Goal: Information Seeking & Learning: Understand process/instructions

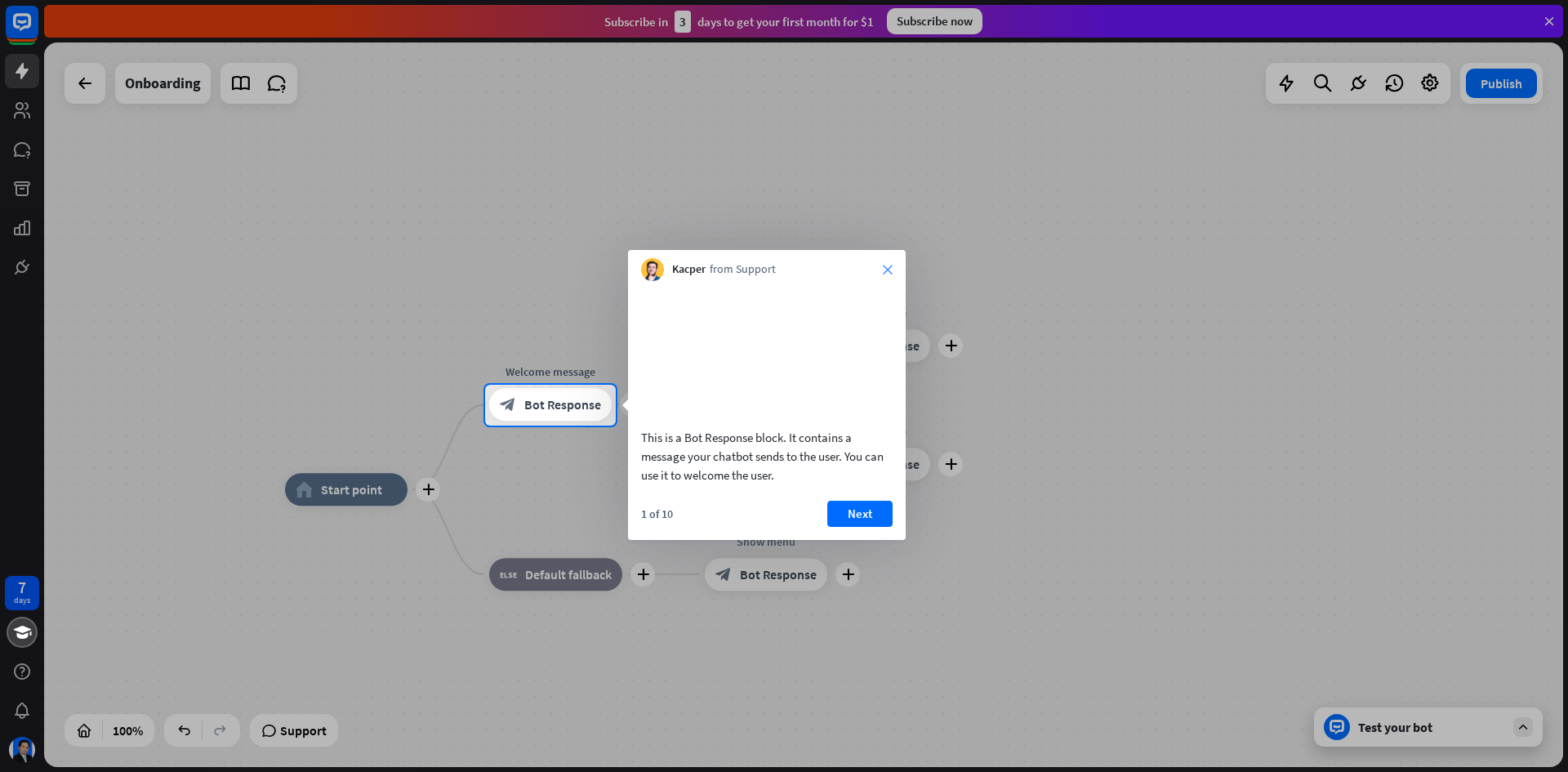
click at [886, 266] on icon "close" at bounding box center [887, 269] width 10 height 10
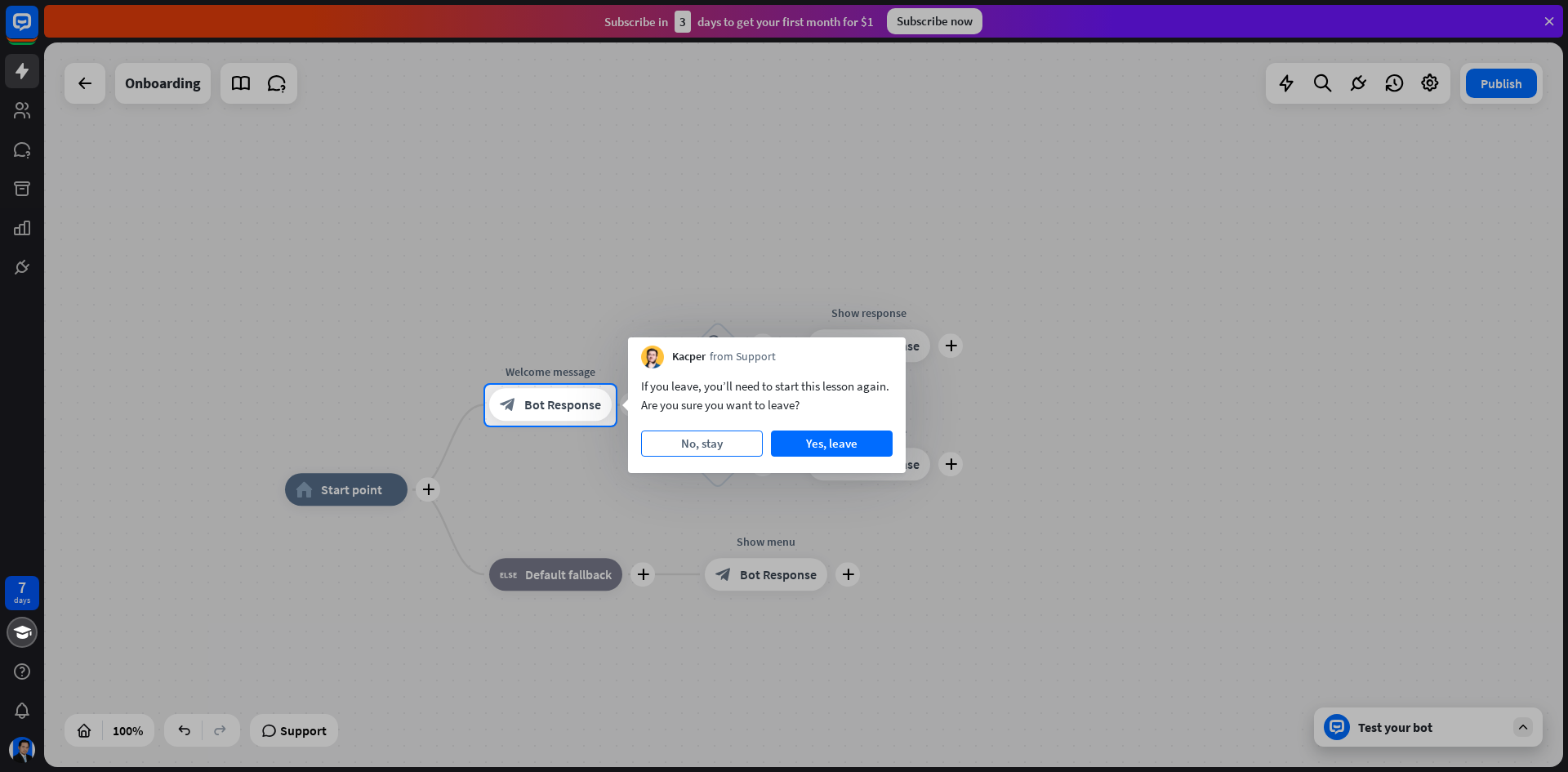
click at [728, 448] on button "No, stay" at bounding box center [702, 443] width 122 height 26
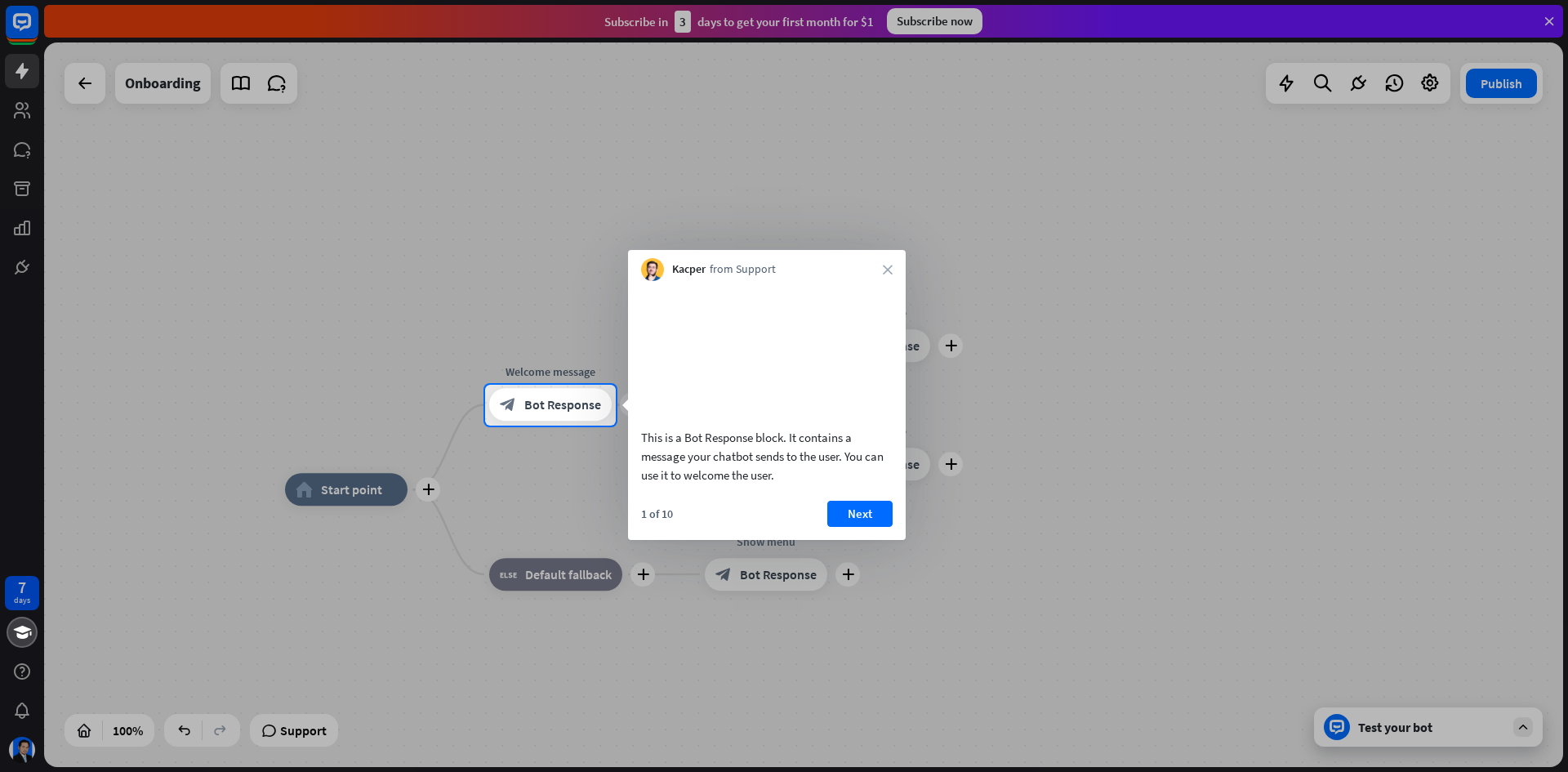
click at [859, 527] on button "Next" at bounding box center [859, 514] width 66 height 26
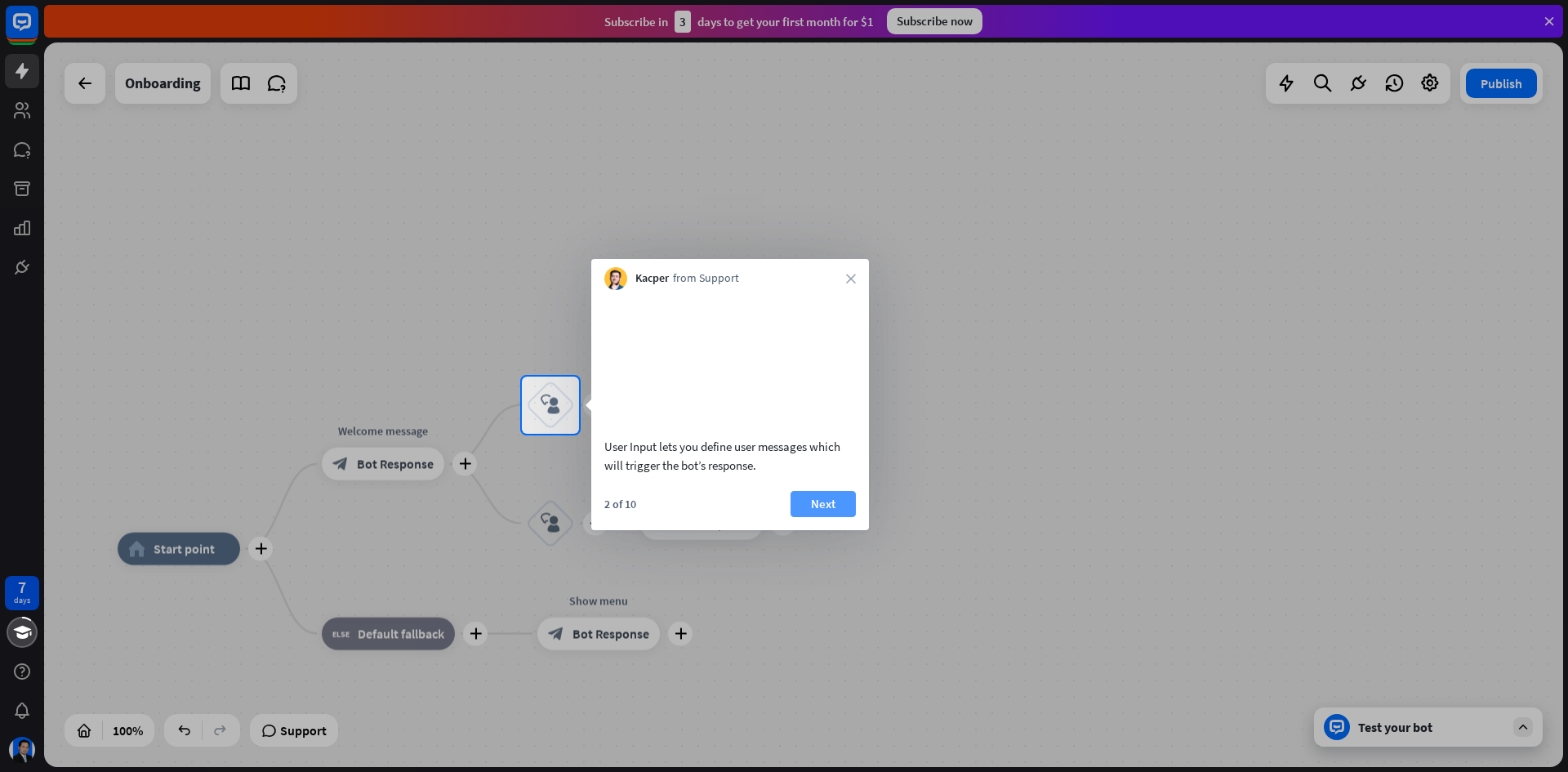
click at [850, 517] on button "Next" at bounding box center [823, 504] width 66 height 26
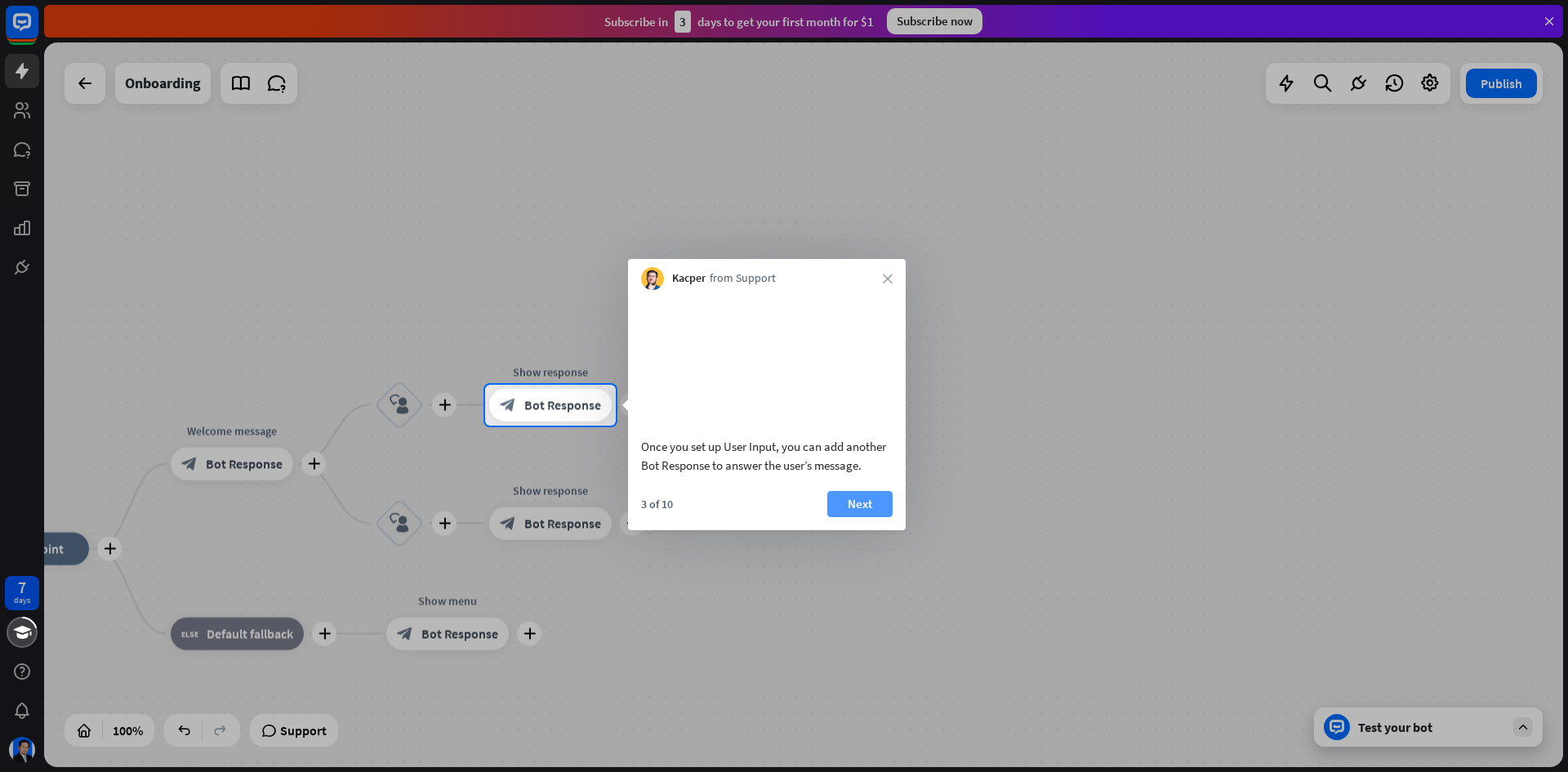
click at [842, 517] on button "Next" at bounding box center [859, 504] width 66 height 26
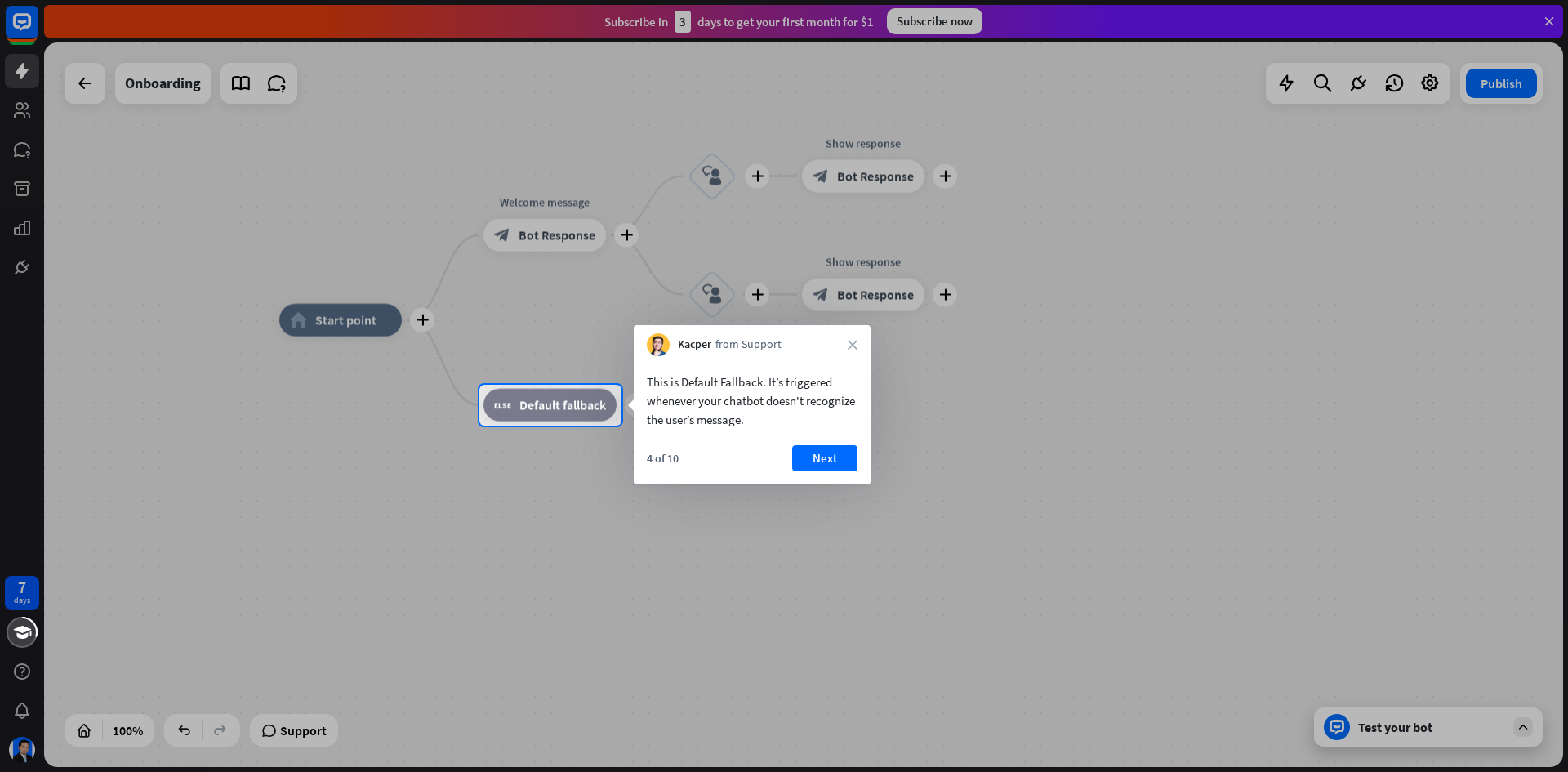
click at [823, 477] on div "4 of 10 Next" at bounding box center [752, 464] width 237 height 39
click at [824, 452] on button "Next" at bounding box center [824, 458] width 66 height 26
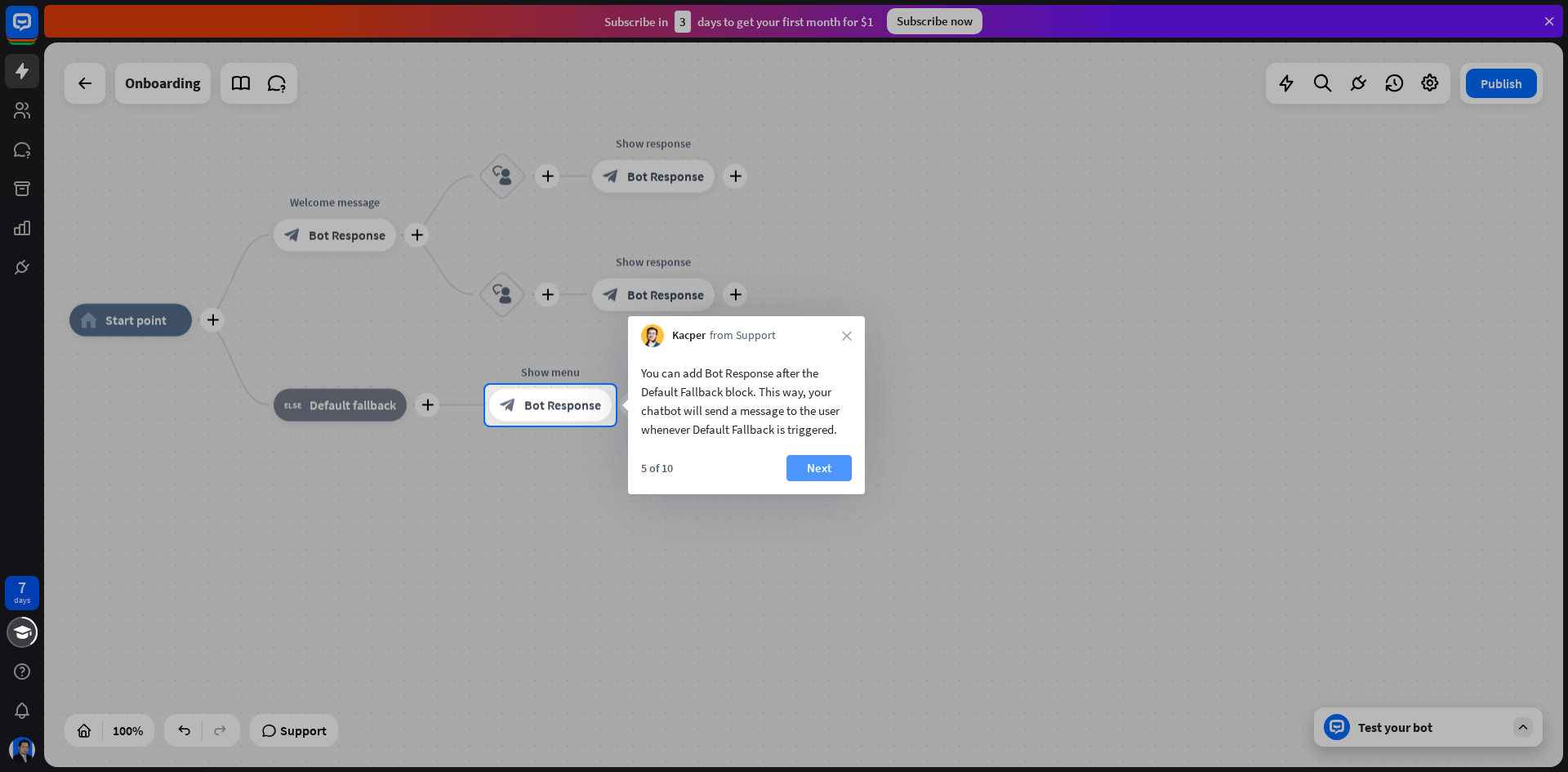
click at [812, 478] on button "Next" at bounding box center [819, 468] width 66 height 26
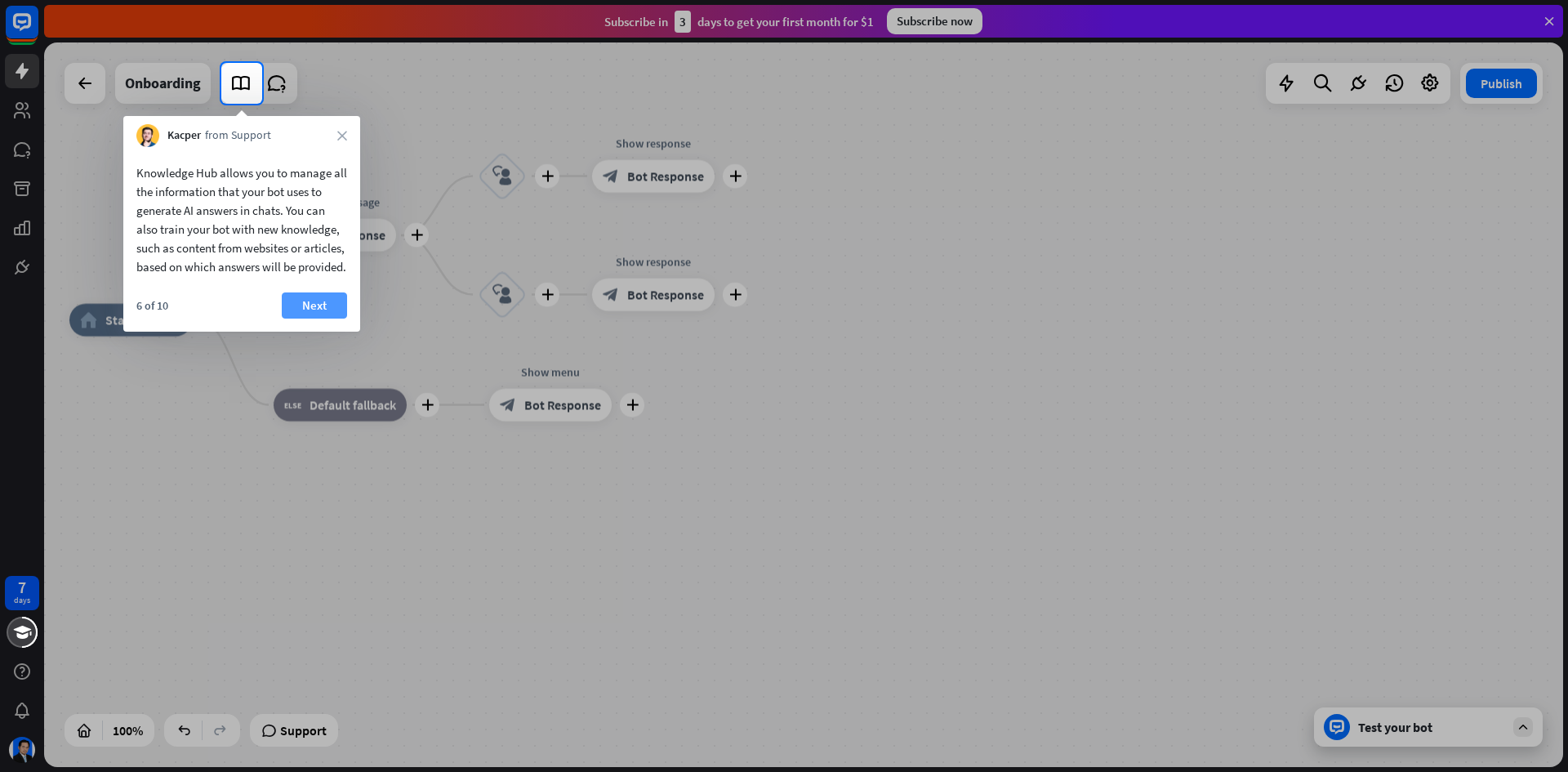
click at [332, 319] on button "Next" at bounding box center [314, 306] width 66 height 26
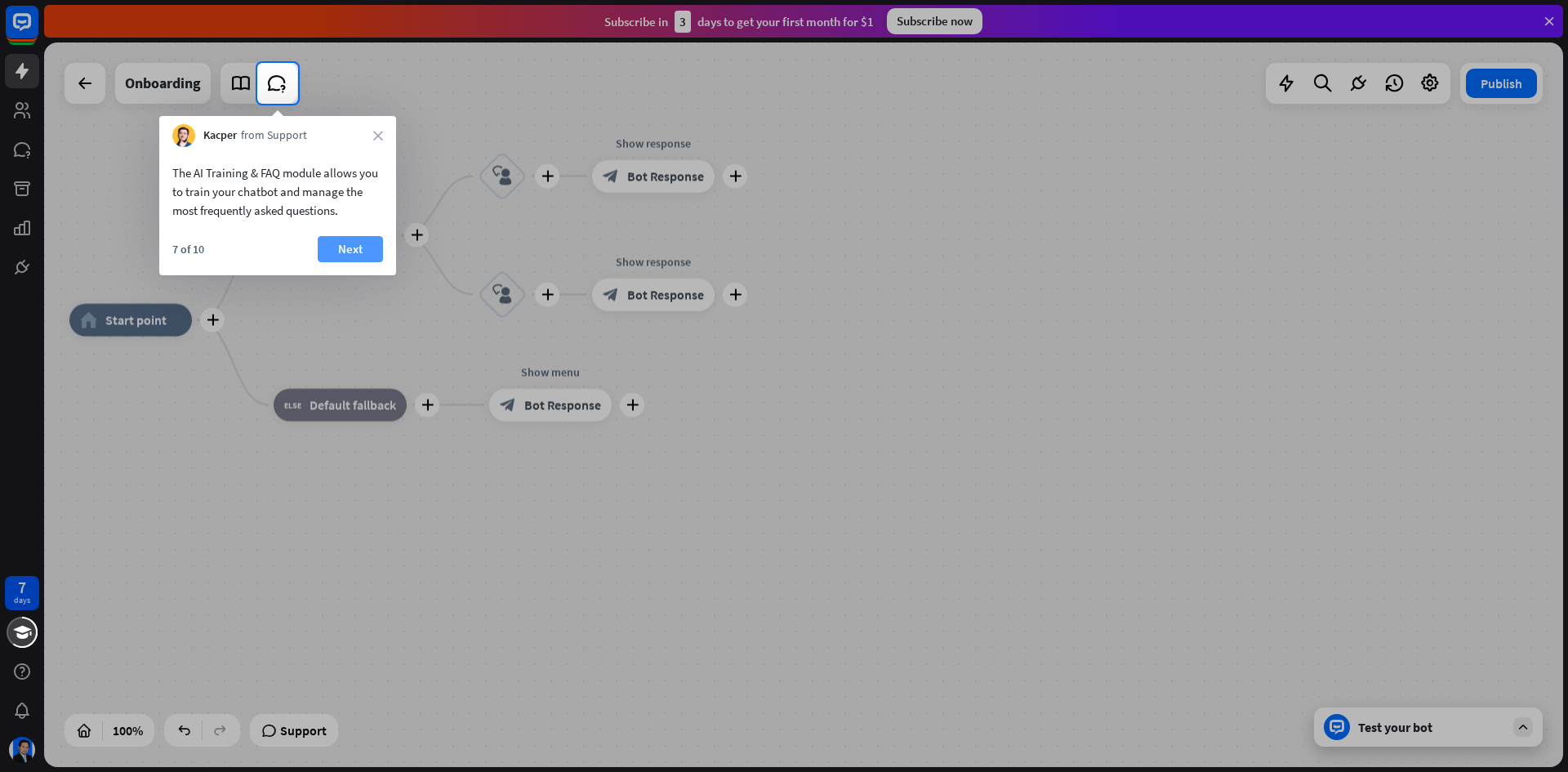
click at [330, 244] on button "Next" at bounding box center [350, 249] width 66 height 26
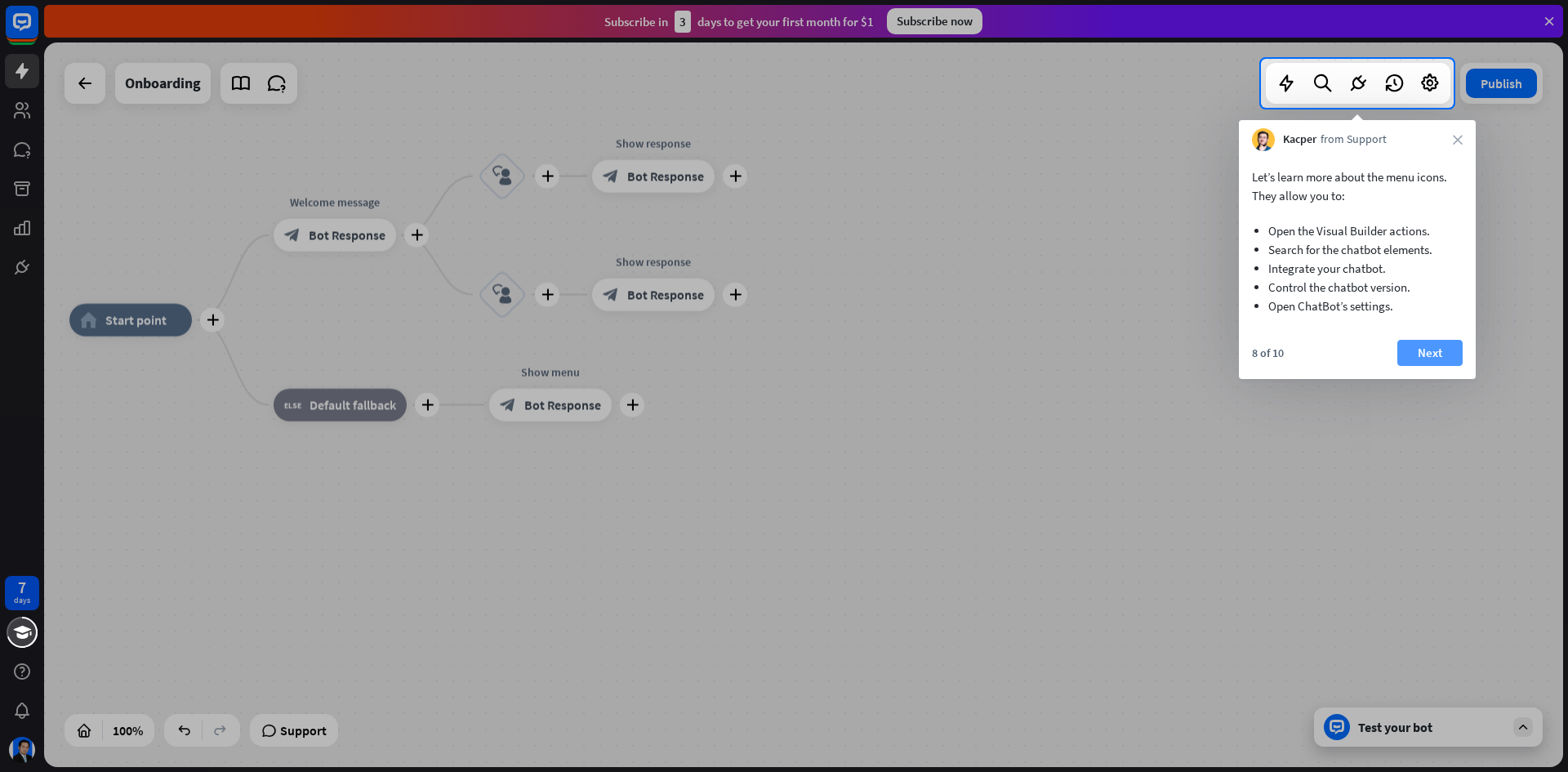
click at [1436, 344] on button "Next" at bounding box center [1430, 353] width 66 height 26
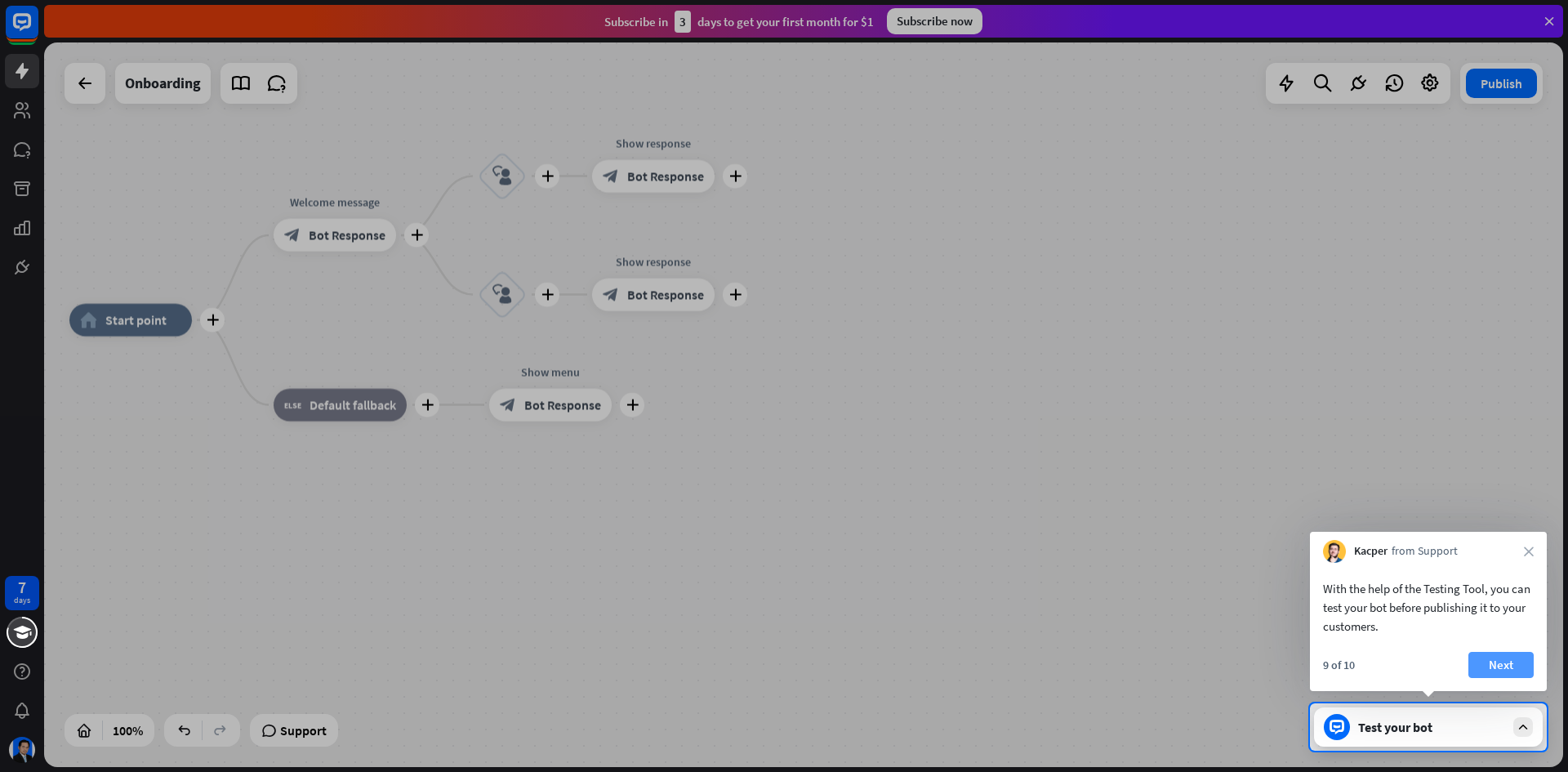
click at [1499, 674] on button "Next" at bounding box center [1501, 665] width 66 height 26
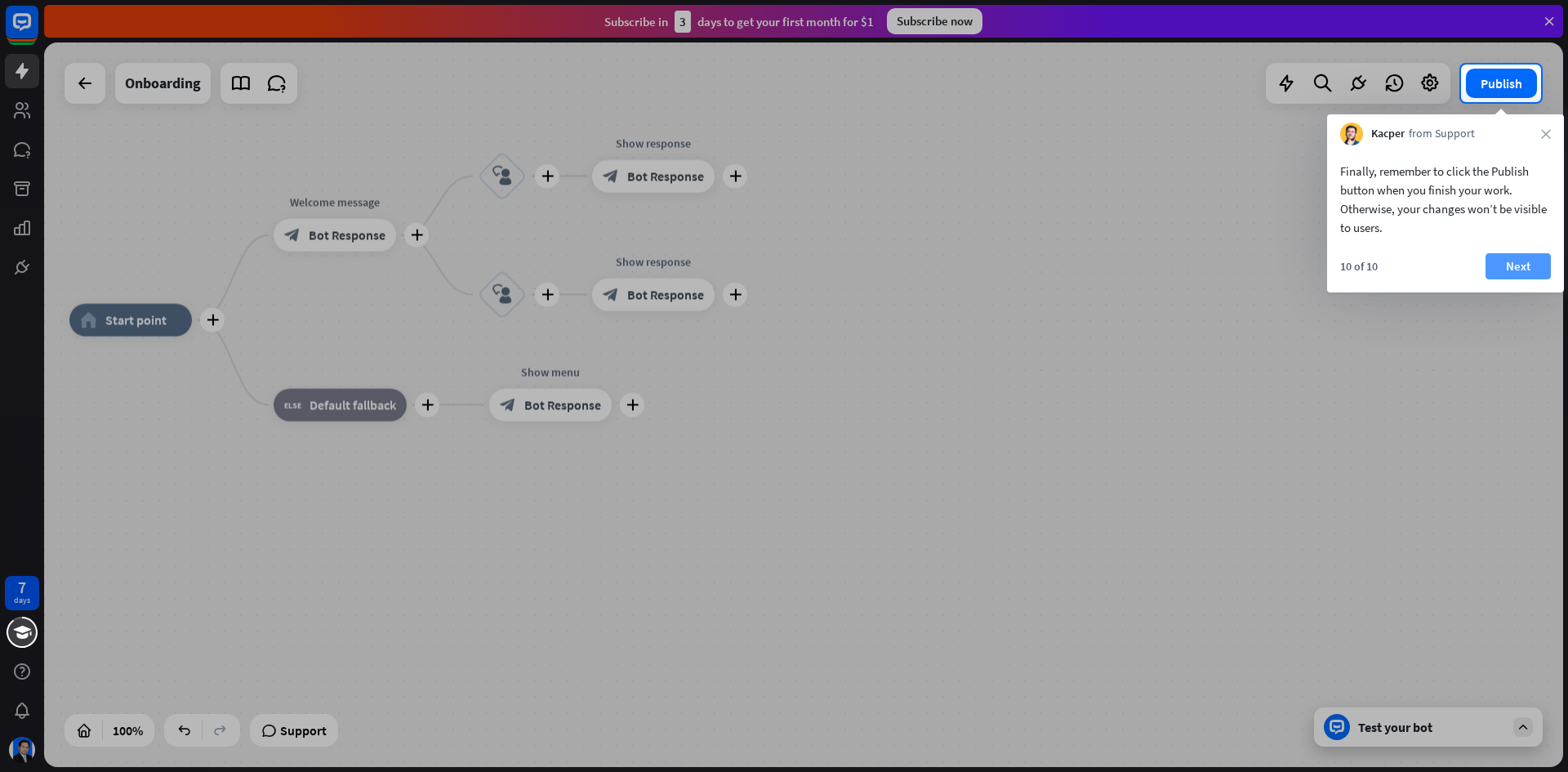
click at [1504, 259] on button "Next" at bounding box center [1518, 266] width 66 height 26
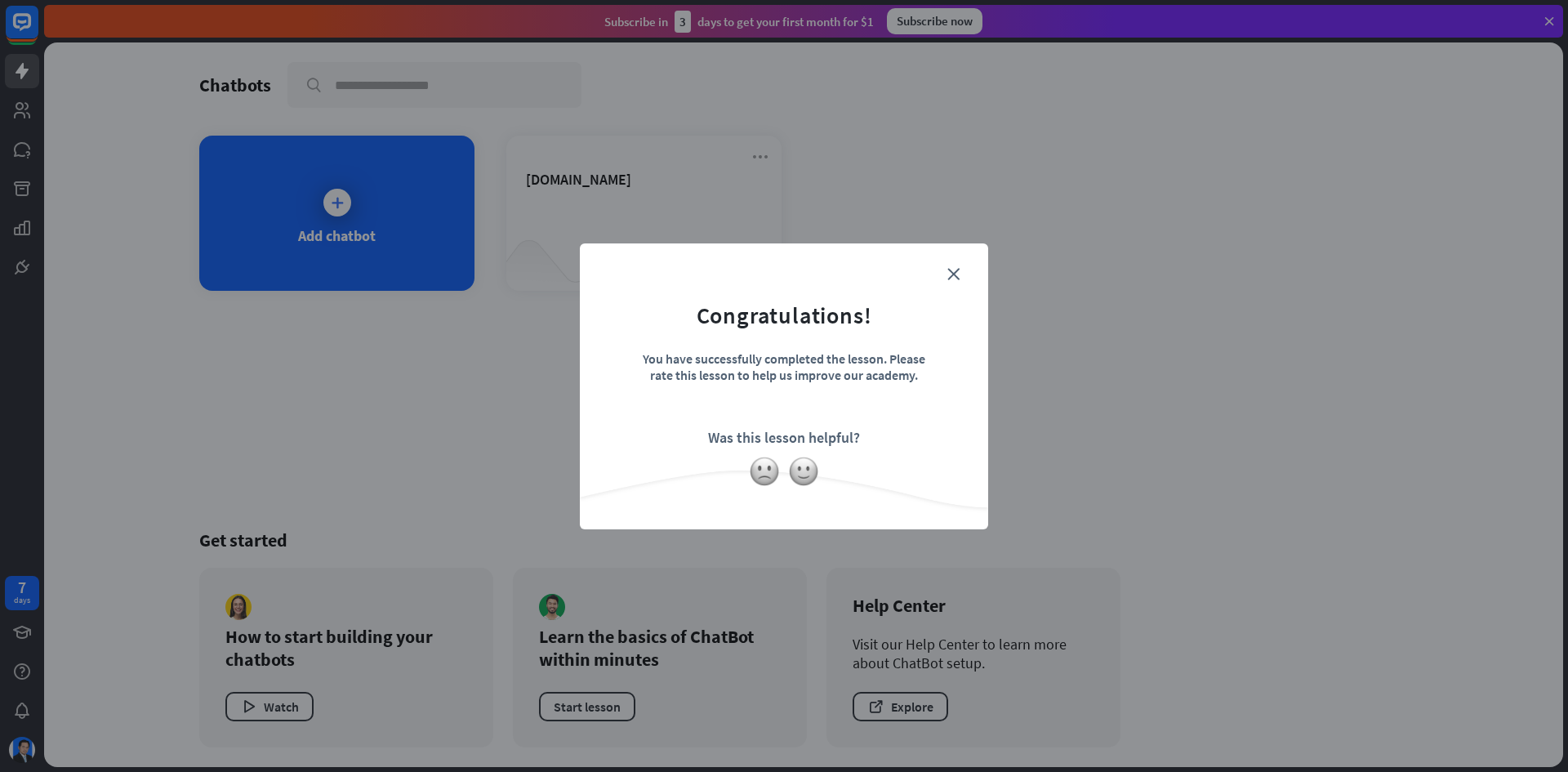
click at [960, 273] on form "Congratulations! You have successfully completed the lesson. Please rate this l…" at bounding box center [784, 361] width 368 height 195
click at [957, 274] on icon "close" at bounding box center [954, 274] width 12 height 12
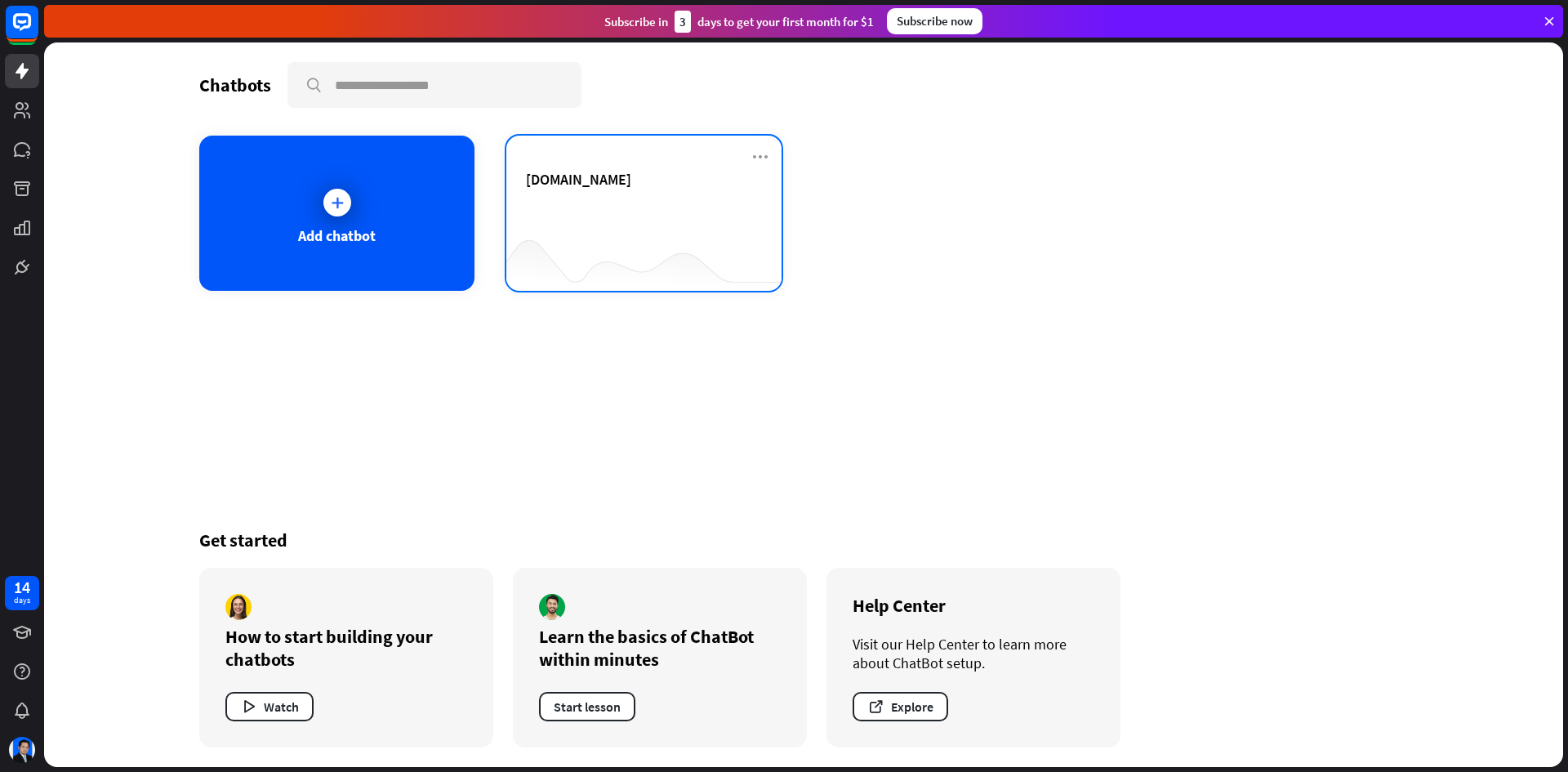
click at [678, 179] on div "[DOMAIN_NAME]" at bounding box center [643, 179] width 236 height 18
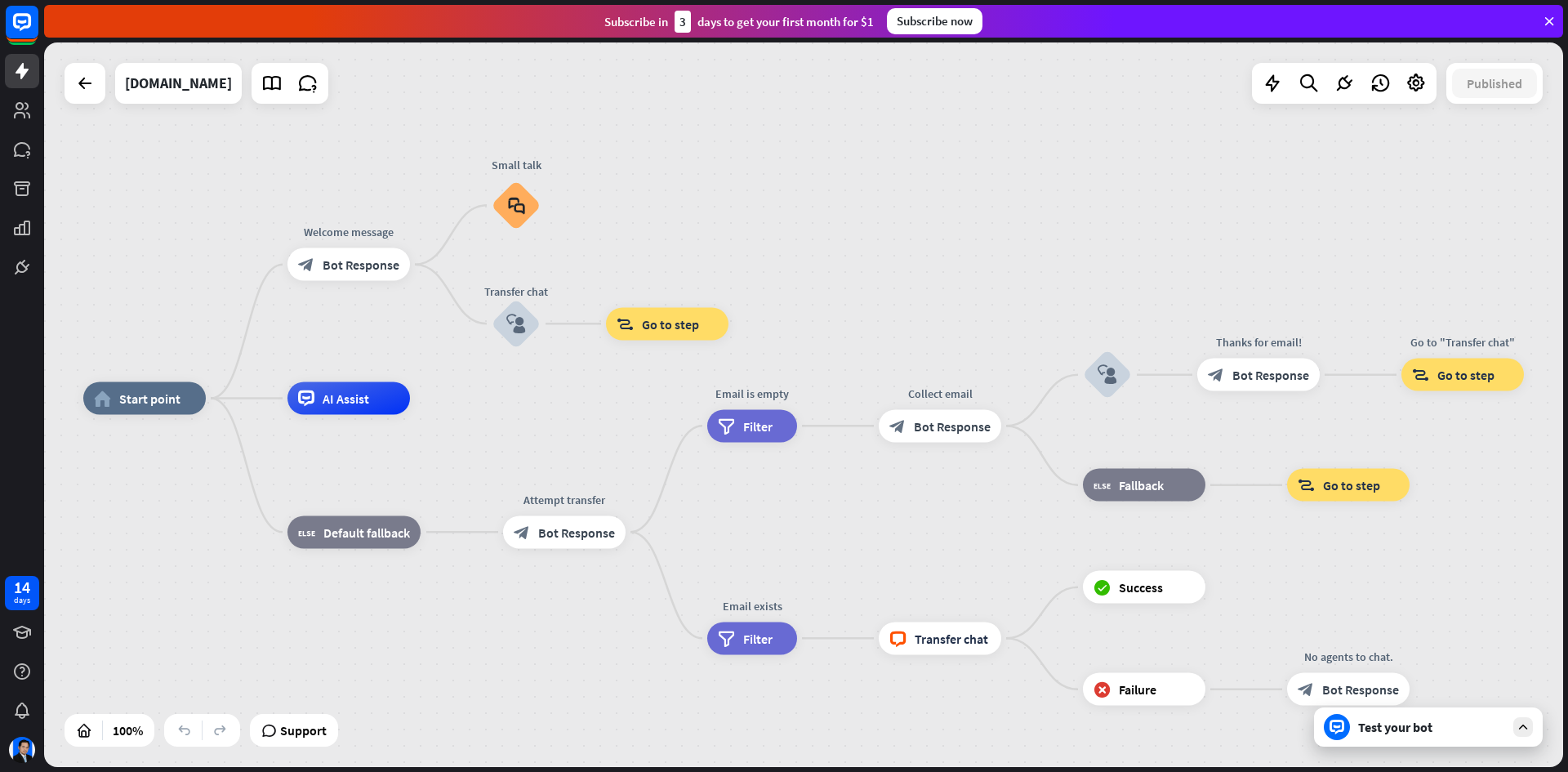
drag, startPoint x: 1098, startPoint y: 360, endPoint x: 838, endPoint y: 355, distance: 260.0
click at [838, 355] on div "home_2 Start point Welcome message block_bot_response Bot Response Small talk b…" at bounding box center [803, 404] width 1519 height 725
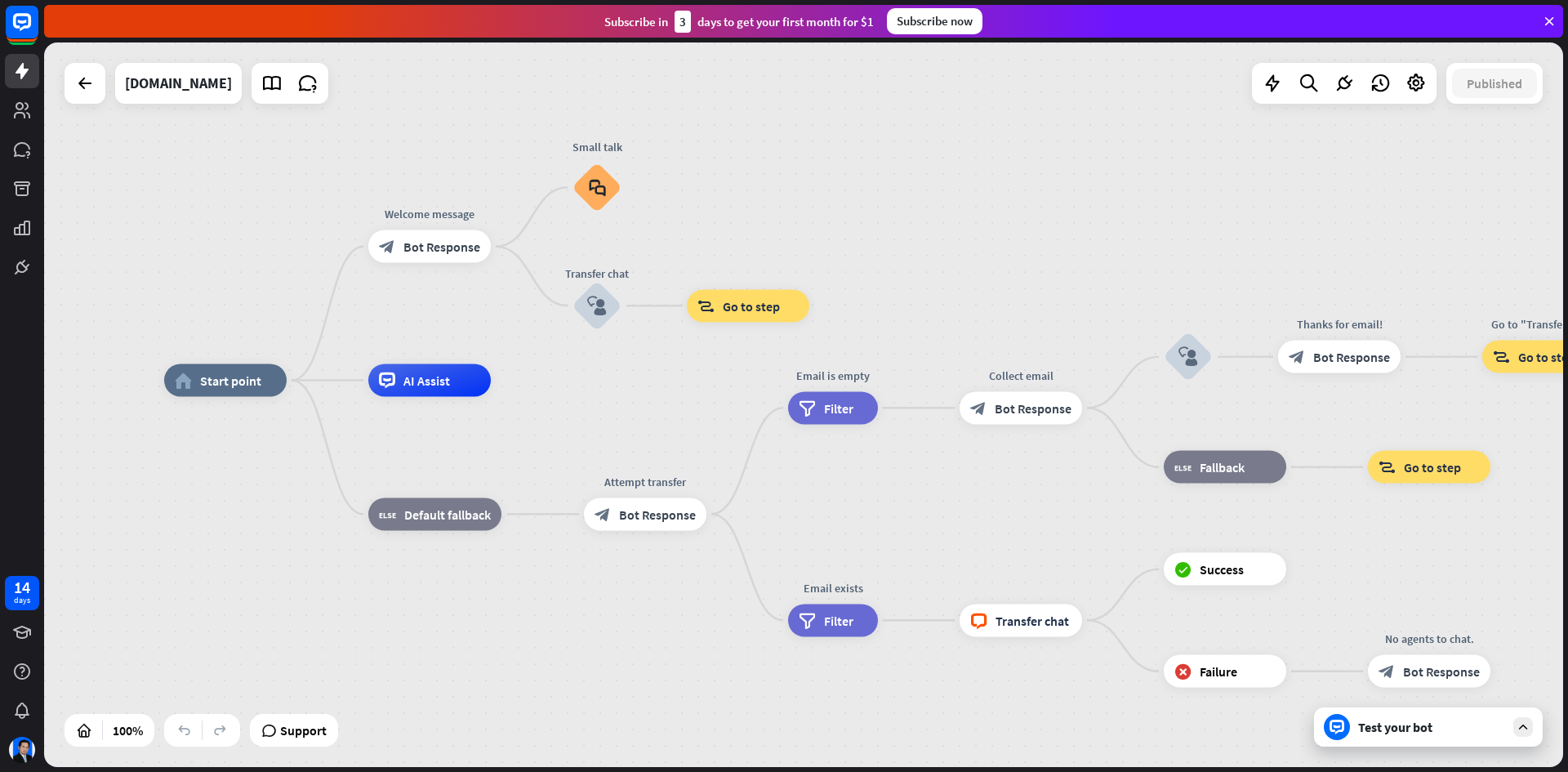
drag, startPoint x: 473, startPoint y: 473, endPoint x: 548, endPoint y: 460, distance: 76.1
click at [548, 460] on div "home_2 Start point Welcome message block_bot_response Bot Response Small talk b…" at bounding box center [923, 742] width 1519 height 725
click at [12, 268] on icon at bounding box center [22, 267] width 19 height 19
